Goal: Task Accomplishment & Management: Manage account settings

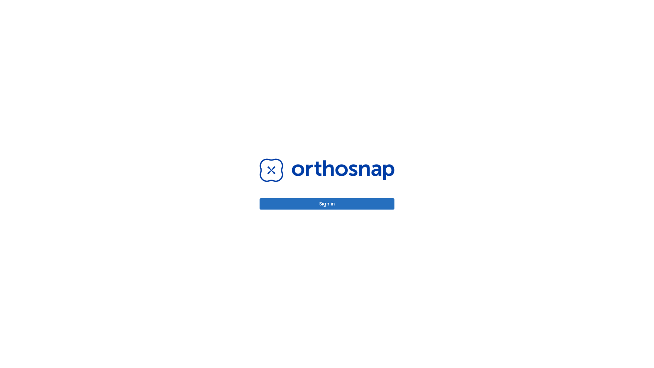
click at [327, 204] on button "Sign in" at bounding box center [327, 203] width 135 height 11
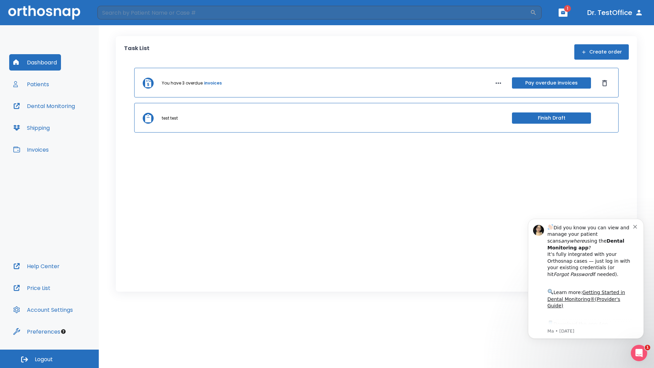
click at [49, 359] on span "Logout" at bounding box center [44, 359] width 18 height 7
